Goal: Book appointment/travel/reservation

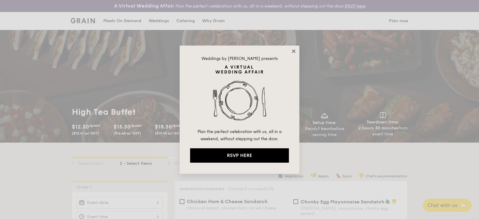
click at [292, 52] on icon at bounding box center [293, 51] width 5 height 5
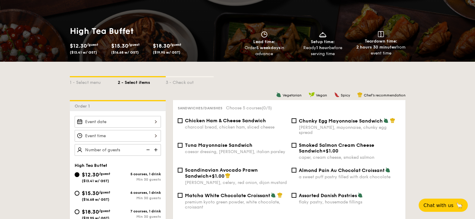
scroll to position [120, 0]
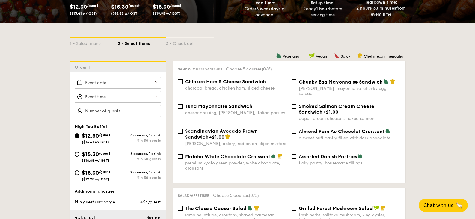
click at [157, 82] on input "$12.30 /guest ($13.41 w/ GST)" at bounding box center [118, 83] width 86 height 12
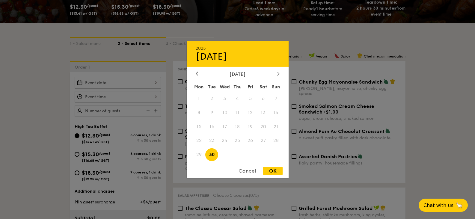
click at [277, 75] on icon at bounding box center [278, 74] width 2 height 4
click at [251, 114] on span "10" at bounding box center [250, 112] width 13 height 13
click at [274, 173] on div "OK" at bounding box center [272, 171] width 19 height 8
type input "[DATE]"
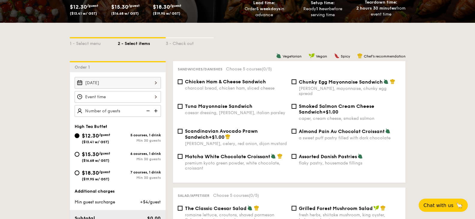
click at [152, 97] on input "$12.30 /guest ($13.41 w/ GST)" at bounding box center [118, 97] width 86 height 12
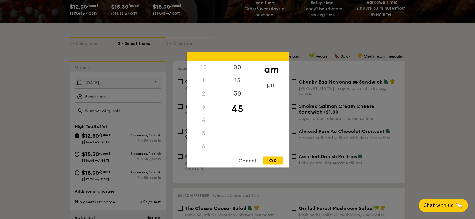
scroll to position [40, 0]
click at [203, 82] on div "4" at bounding box center [204, 80] width 34 height 13
click at [239, 68] on div "00" at bounding box center [237, 69] width 34 height 17
click at [203, 80] on div "4" at bounding box center [204, 80] width 34 height 13
click at [269, 86] on div "pm" at bounding box center [271, 86] width 34 height 17
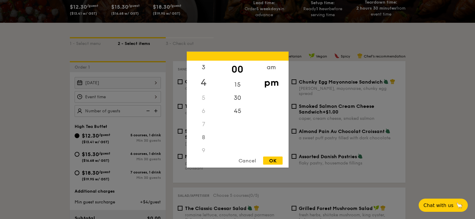
click at [203, 82] on div "4" at bounding box center [204, 82] width 34 height 17
click at [270, 161] on div "OK" at bounding box center [272, 160] width 19 height 8
type input "4:00PM"
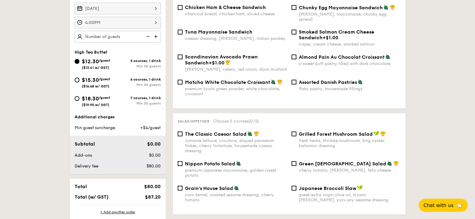
scroll to position [180, 0]
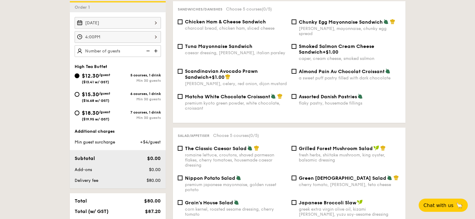
click at [120, 52] on input "text" at bounding box center [118, 51] width 86 height 12
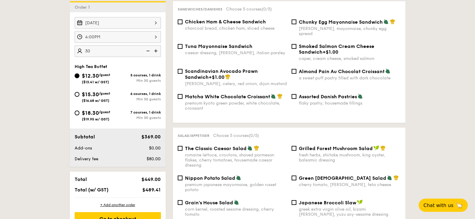
type input "30 guests"
